Goal: Information Seeking & Learning: Learn about a topic

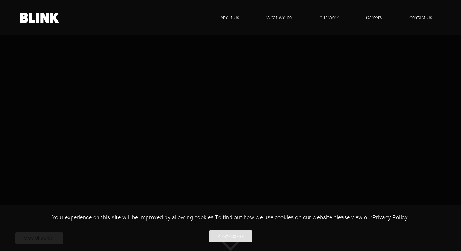
click at [222, 235] on button "Allow cookies" at bounding box center [231, 236] width 44 height 12
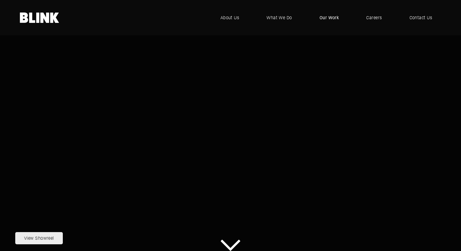
click at [332, 19] on span "Our Work" at bounding box center [330, 17] width 20 height 7
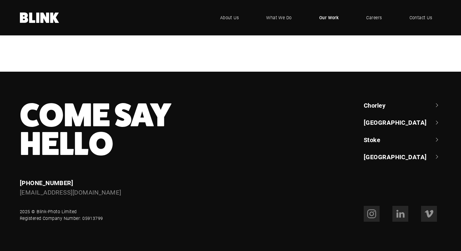
scroll to position [417, 0]
click at [0, 0] on div "Graham & Brown" at bounding box center [0, 0] width 0 height 0
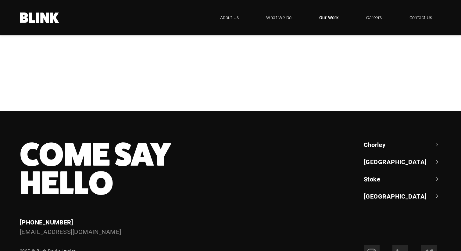
scroll to position [228, 0]
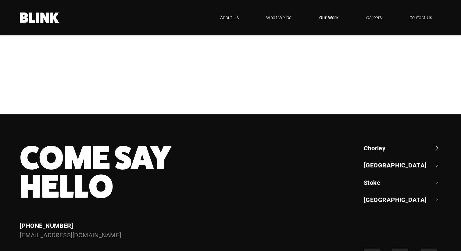
click at [0, 0] on div "NBrown" at bounding box center [0, 0] width 0 height 0
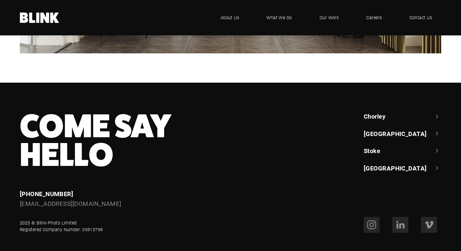
scroll to position [1500, 0]
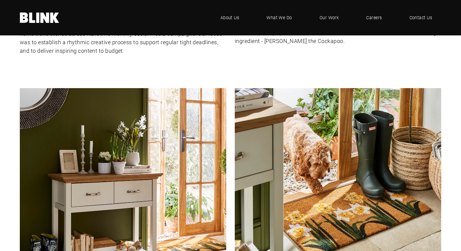
scroll to position [361, 0]
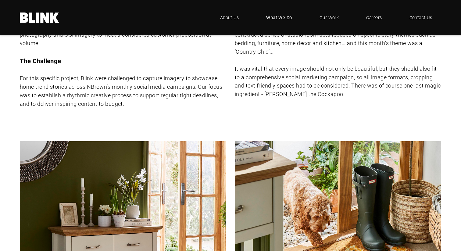
click at [280, 18] on span "What We Do" at bounding box center [279, 17] width 26 height 7
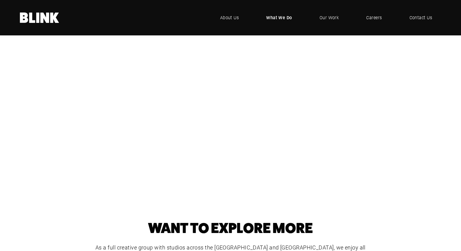
scroll to position [131, 0]
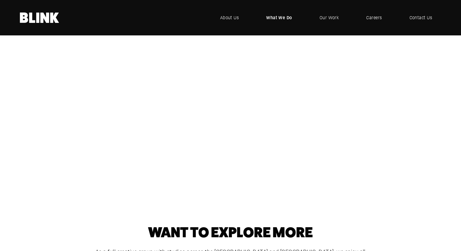
click at [0, 0] on div "Product Photography" at bounding box center [0, 0] width 0 height 0
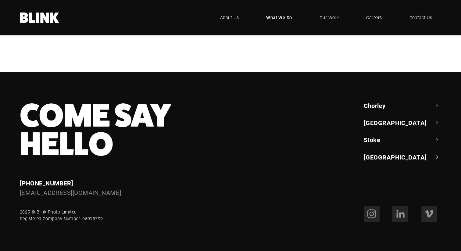
scroll to position [622, 0]
click at [369, 214] on icon at bounding box center [372, 214] width 10 height 10
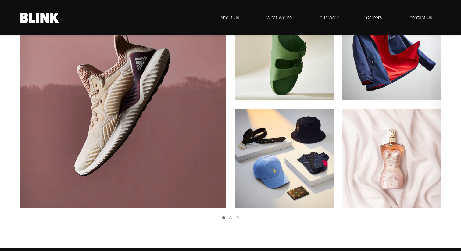
scroll to position [148, 0]
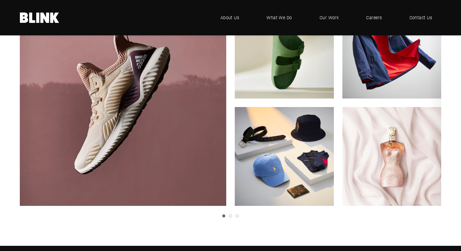
click at [0, 0] on link "Next slide" at bounding box center [0, 0] width 0 height 0
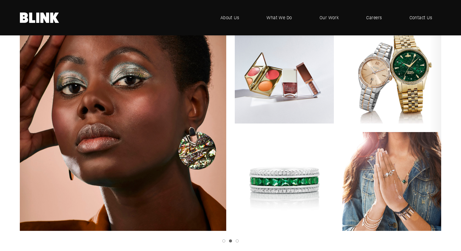
scroll to position [120, 0]
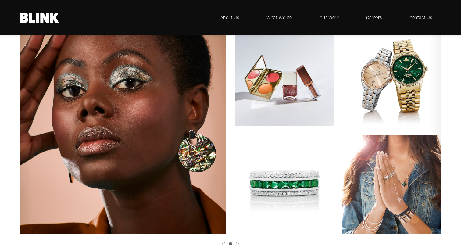
click at [0, 0] on link "Next slide" at bounding box center [0, 0] width 0 height 0
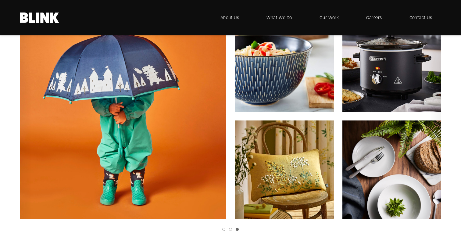
scroll to position [141, 0]
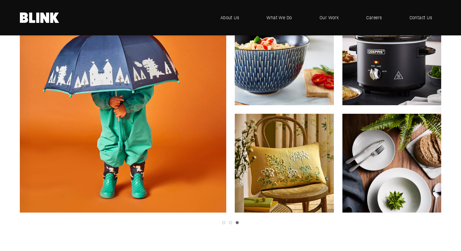
click at [434, 101] on img "3 of 3" at bounding box center [391, 55] width 109 height 109
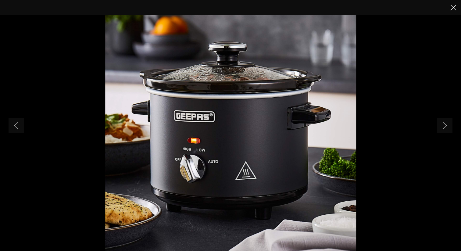
click at [454, 7] on line "Close" at bounding box center [453, 7] width 5 height 5
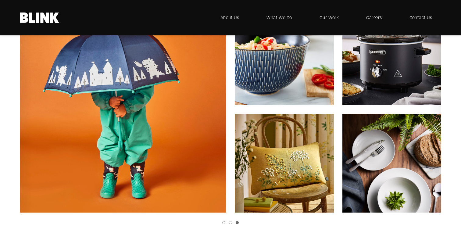
click at [0, 0] on icon "Next slide" at bounding box center [0, 0] width 0 height 0
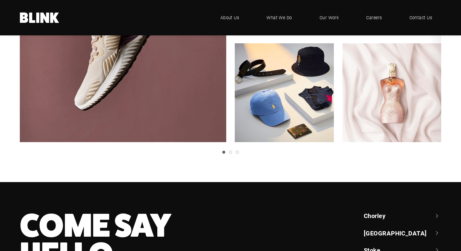
scroll to position [322, 0]
